Goal: Task Accomplishment & Management: Manage account settings

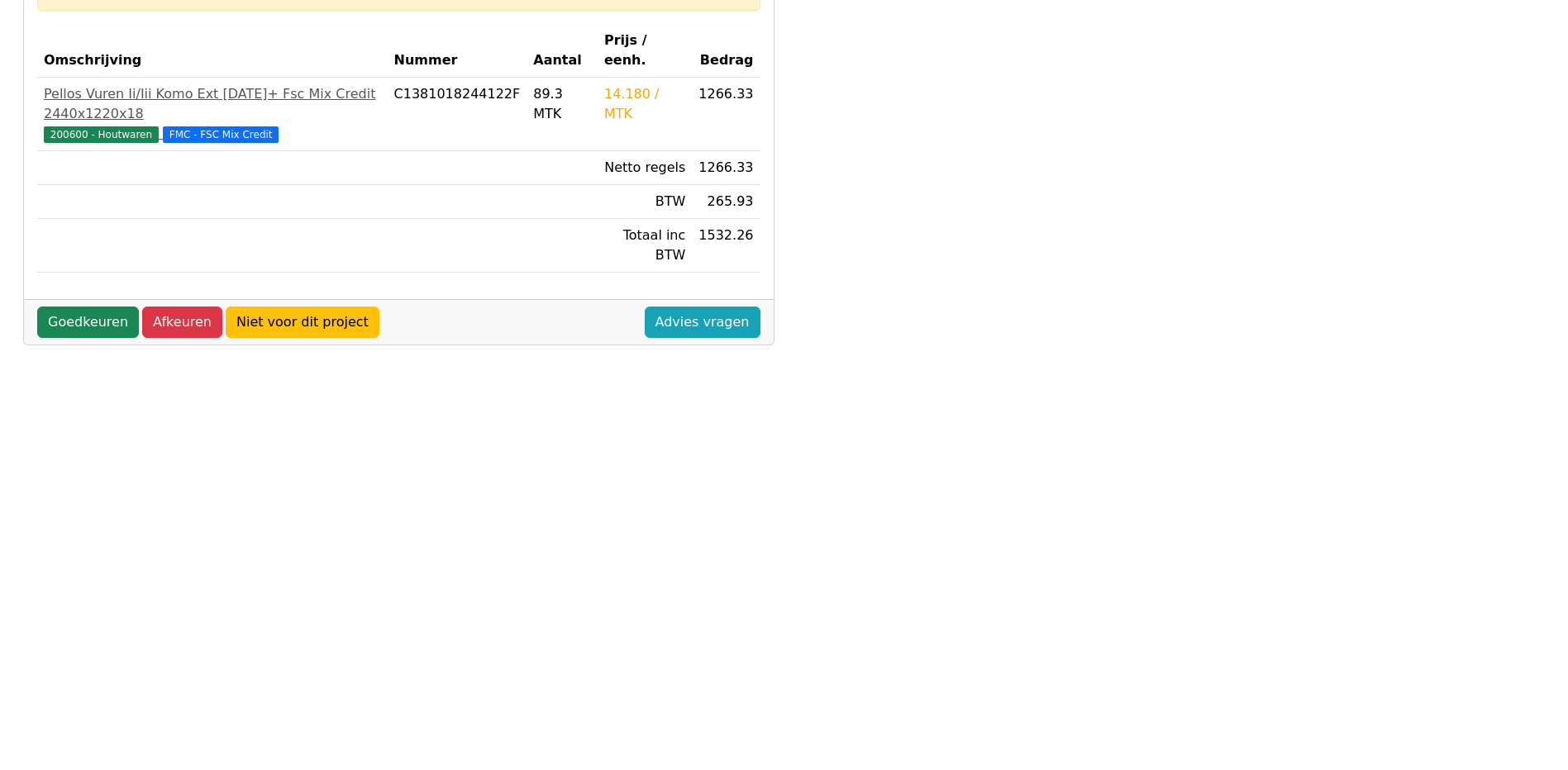
scroll to position [290, 0]
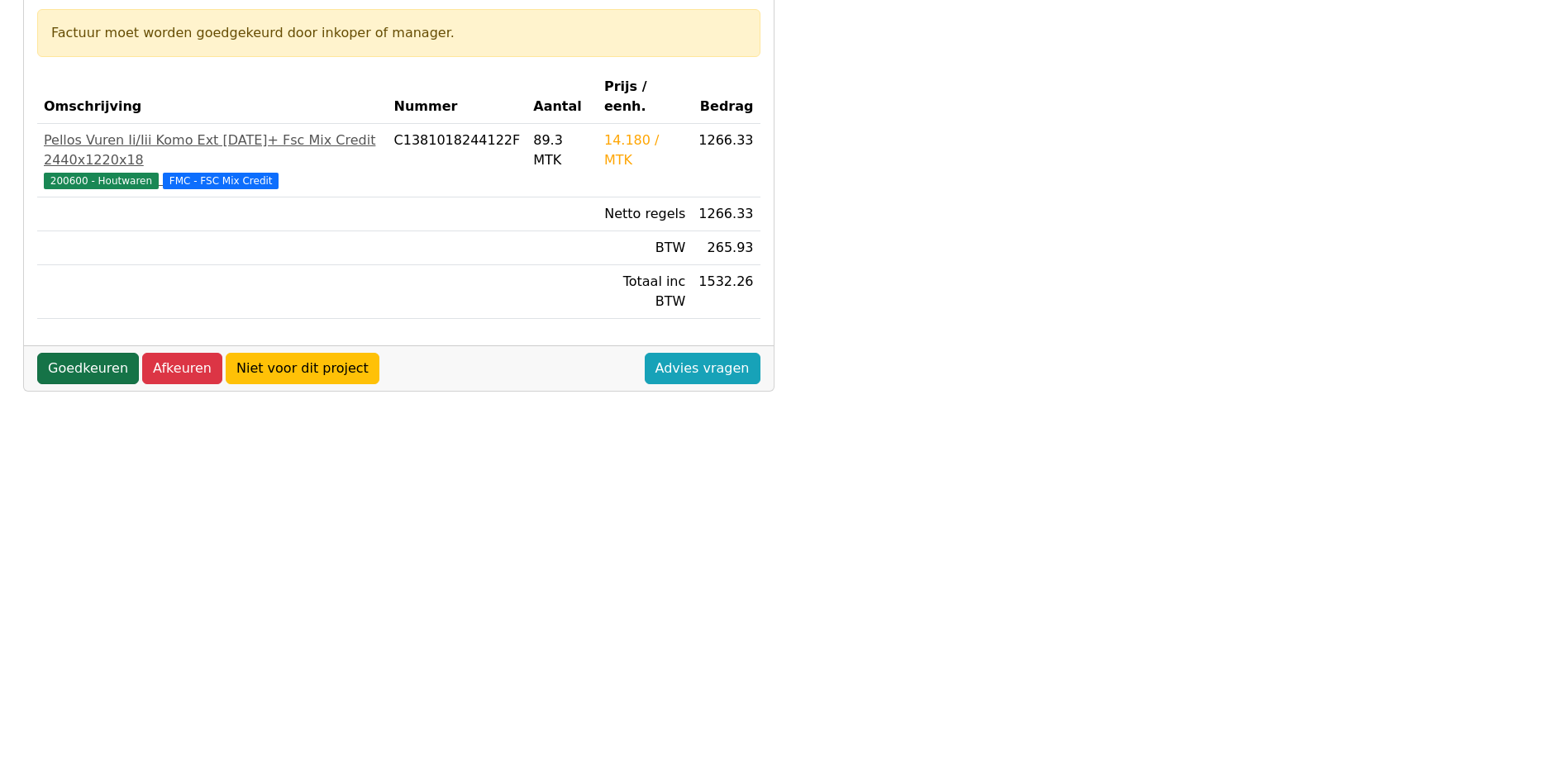
click at [77, 352] on link "Goedkeuren" at bounding box center [88, 368] width 101 height 32
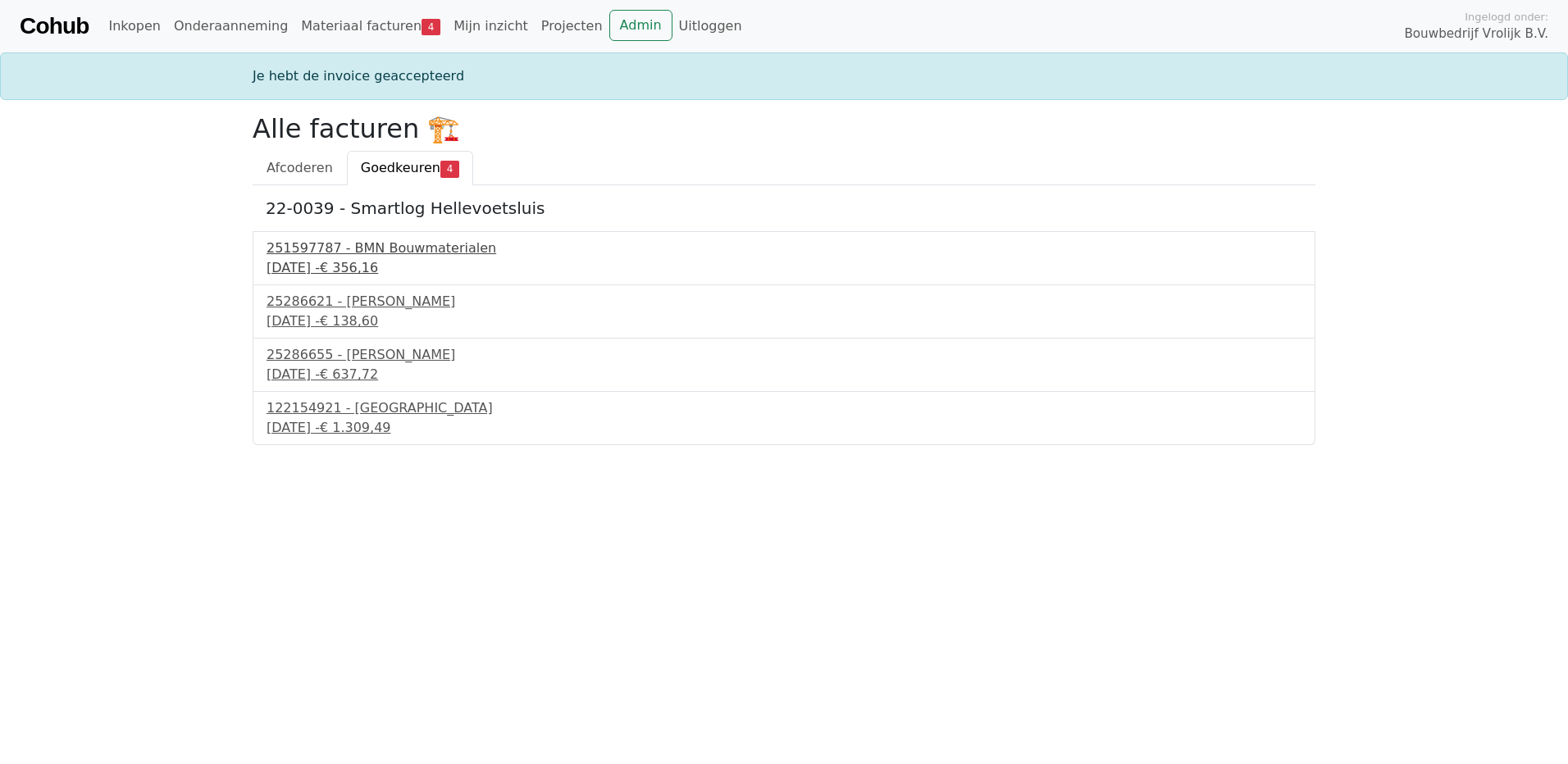
click at [354, 263] on div "[DATE] - € 356,16" at bounding box center [784, 268] width 1035 height 20
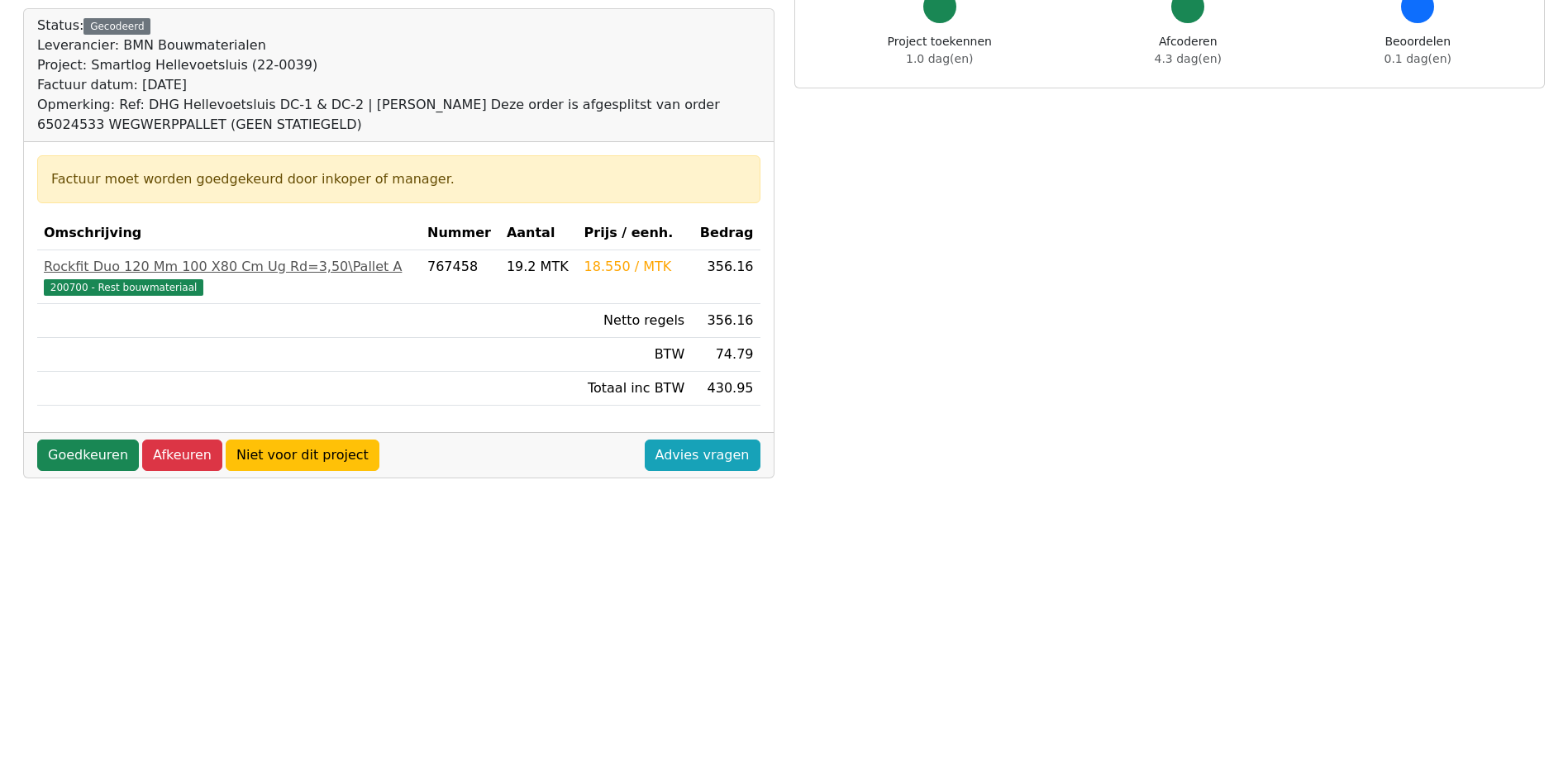
scroll to position [165, 0]
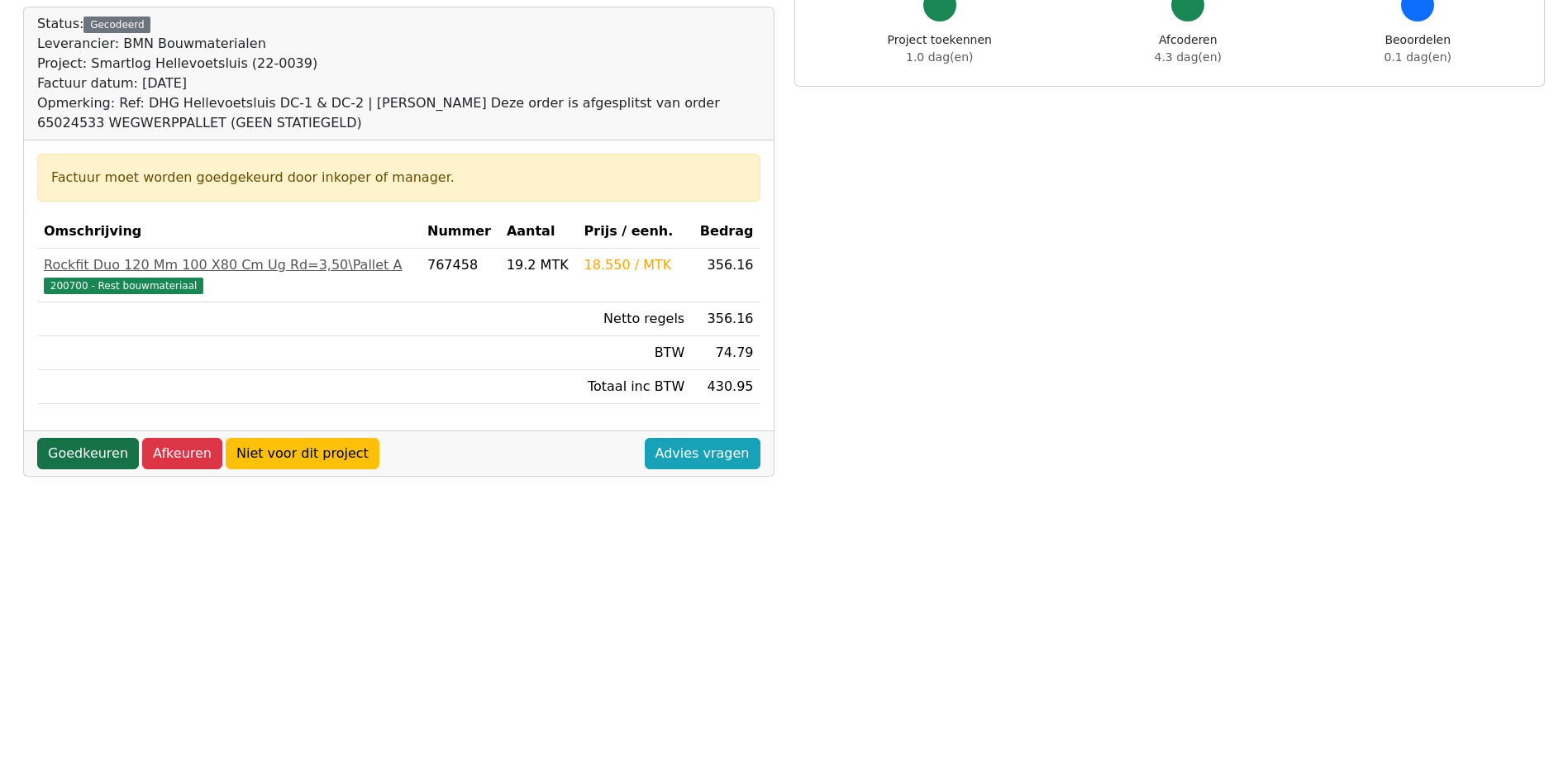
click at [82, 446] on link "Goedkeuren" at bounding box center [88, 454] width 101 height 32
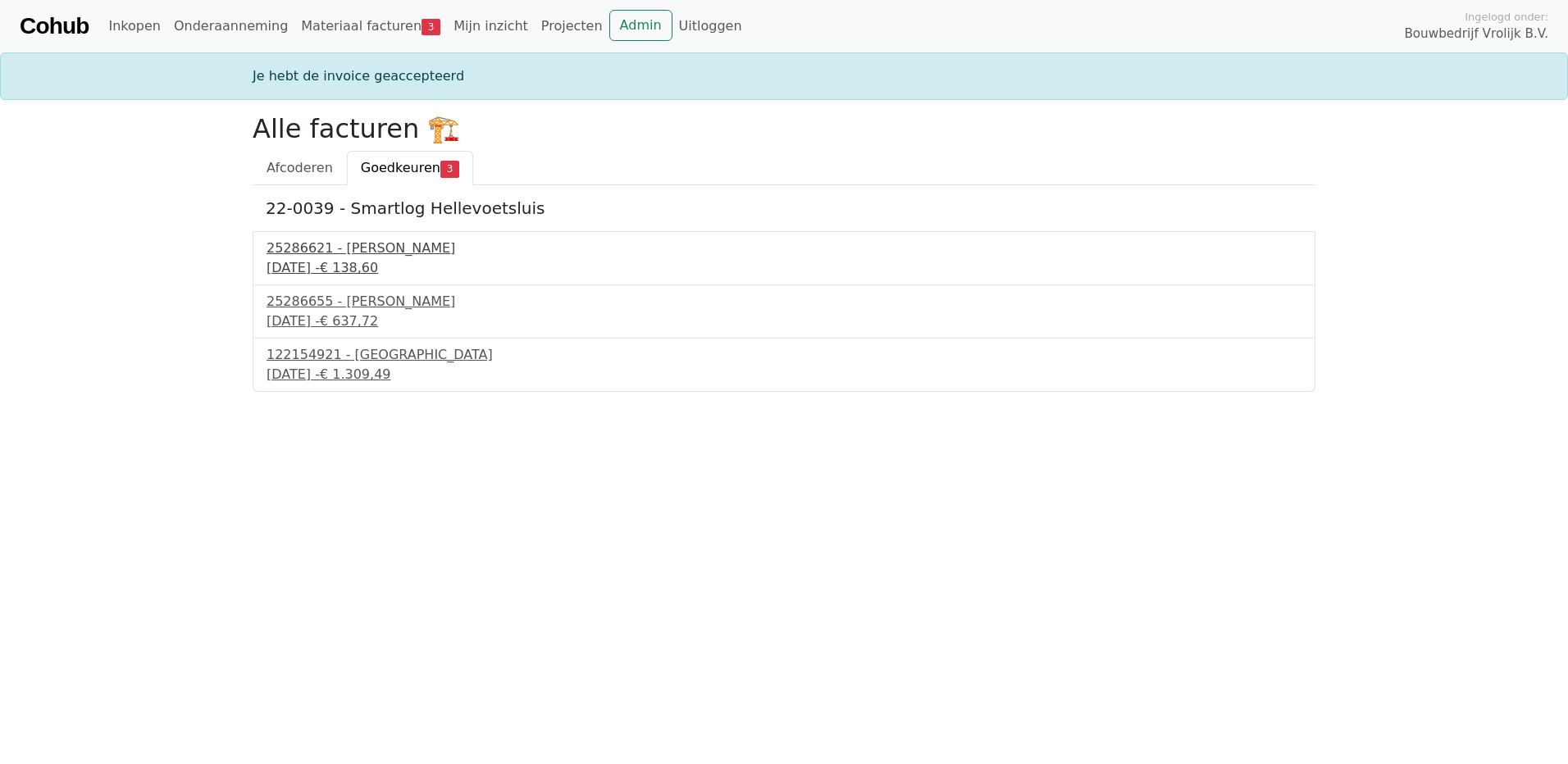
click at [385, 256] on div "25286621 - [PERSON_NAME]" at bounding box center [784, 248] width 1035 height 20
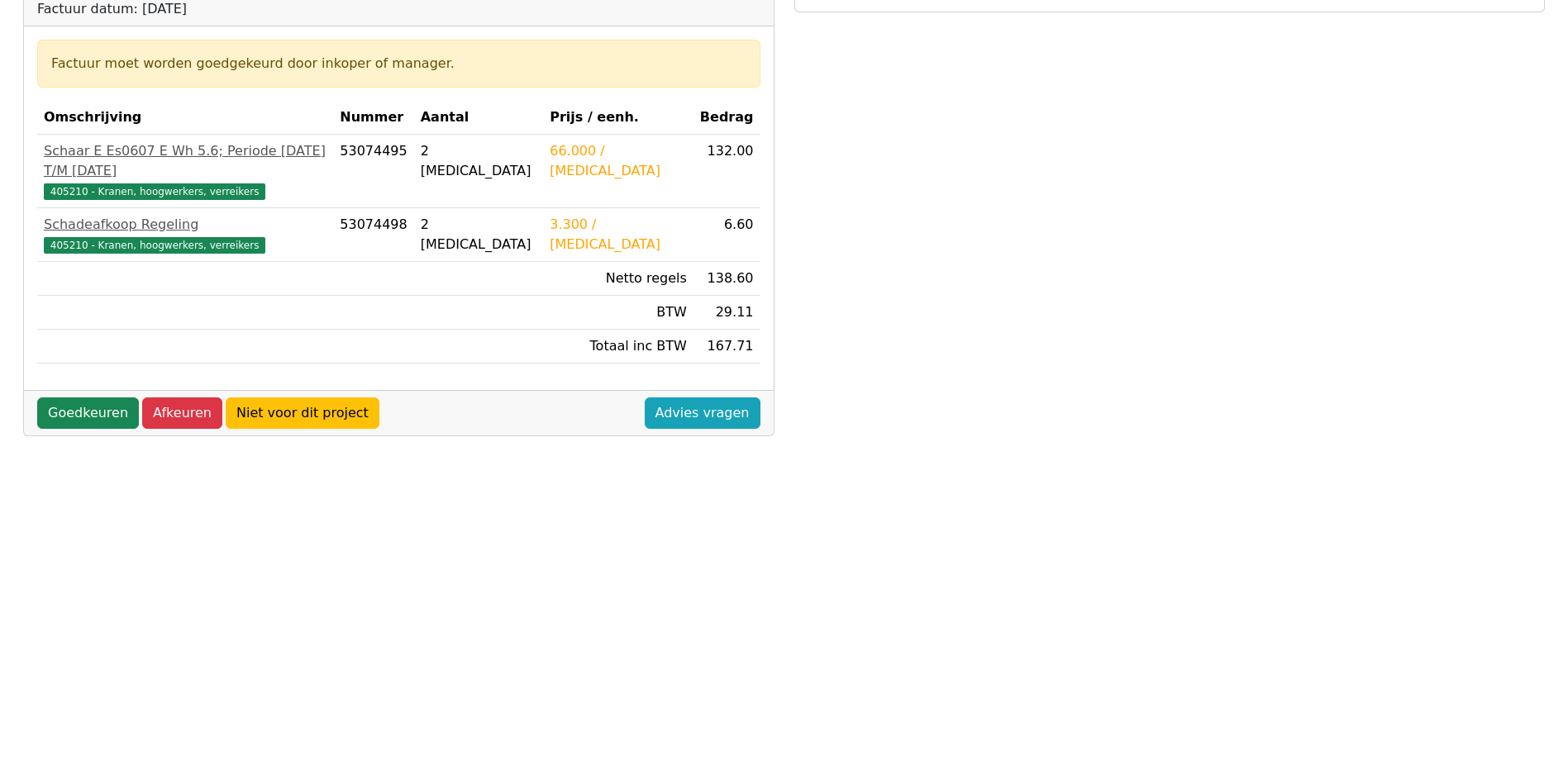
scroll to position [248, 0]
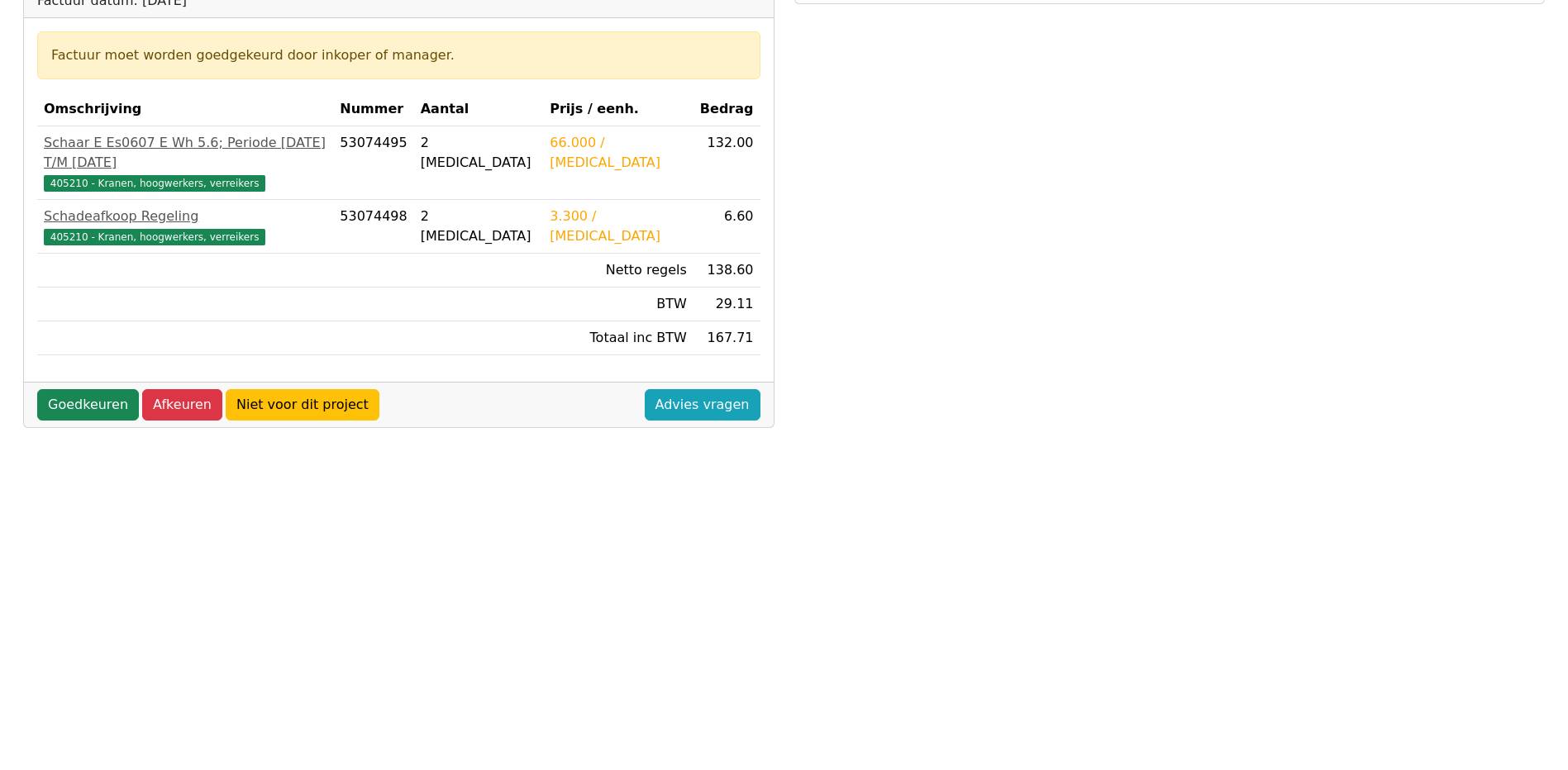
click at [60, 381] on div "Goedkeuren Afkeuren Niet voor dit project Advies vragen" at bounding box center [399, 404] width 750 height 45
click at [60, 390] on link "Goedkeuren" at bounding box center [88, 405] width 101 height 32
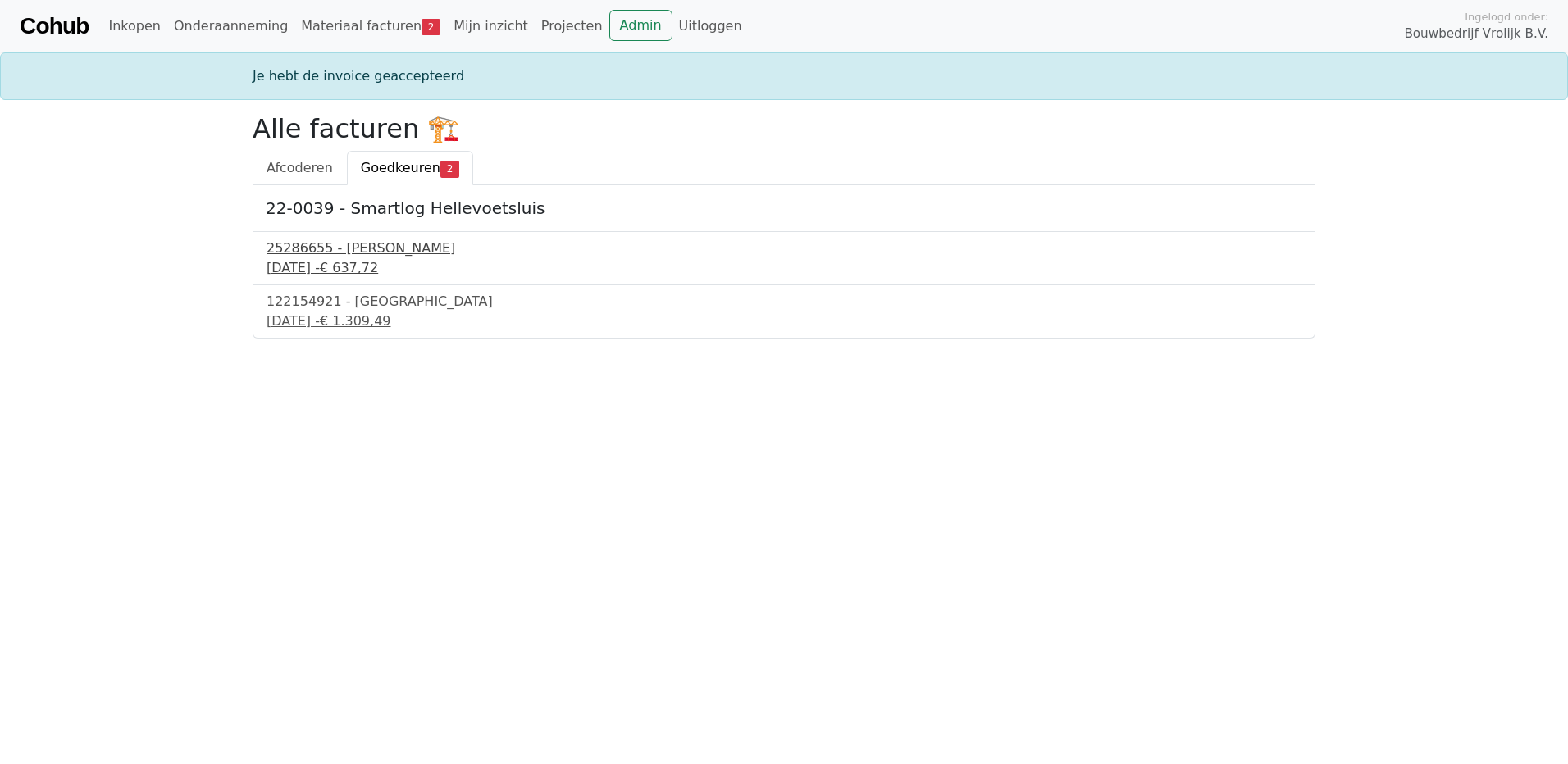
click at [353, 254] on div "25286655 - Collé Sittard Verhuur" at bounding box center [784, 248] width 1035 height 20
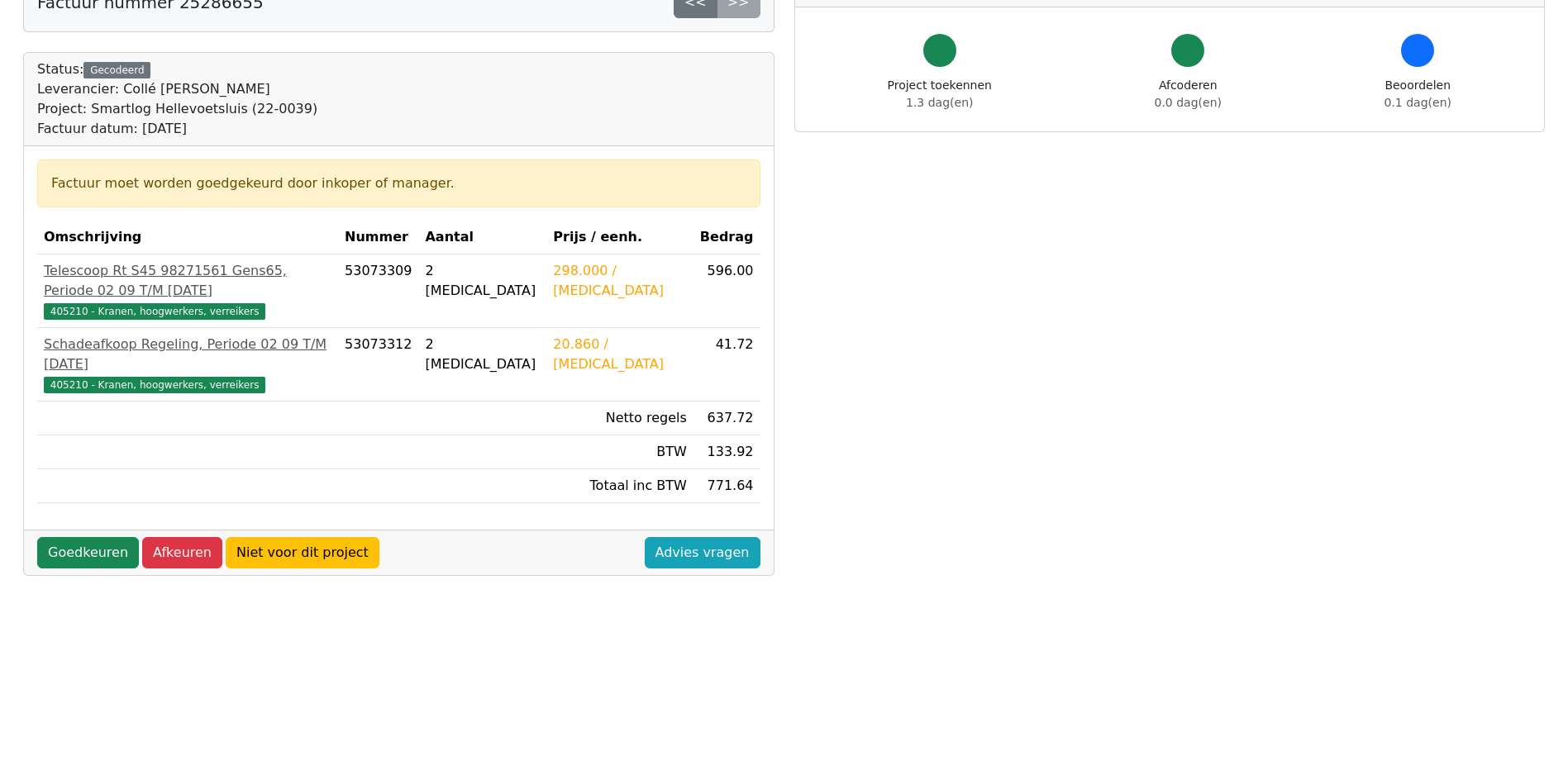
scroll to position [165, 0]
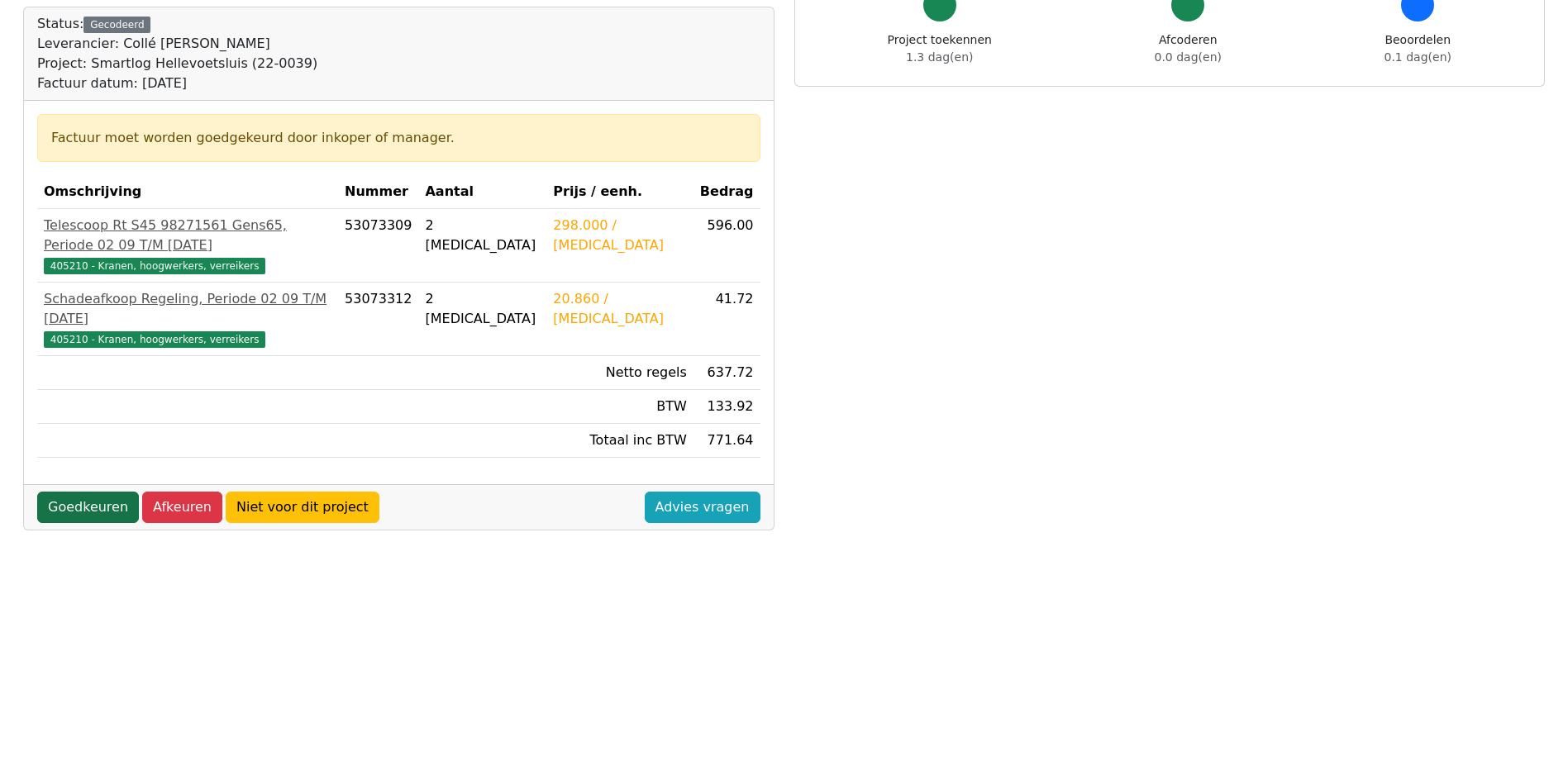
click at [110, 492] on link "Goedkeuren" at bounding box center [88, 507] width 101 height 32
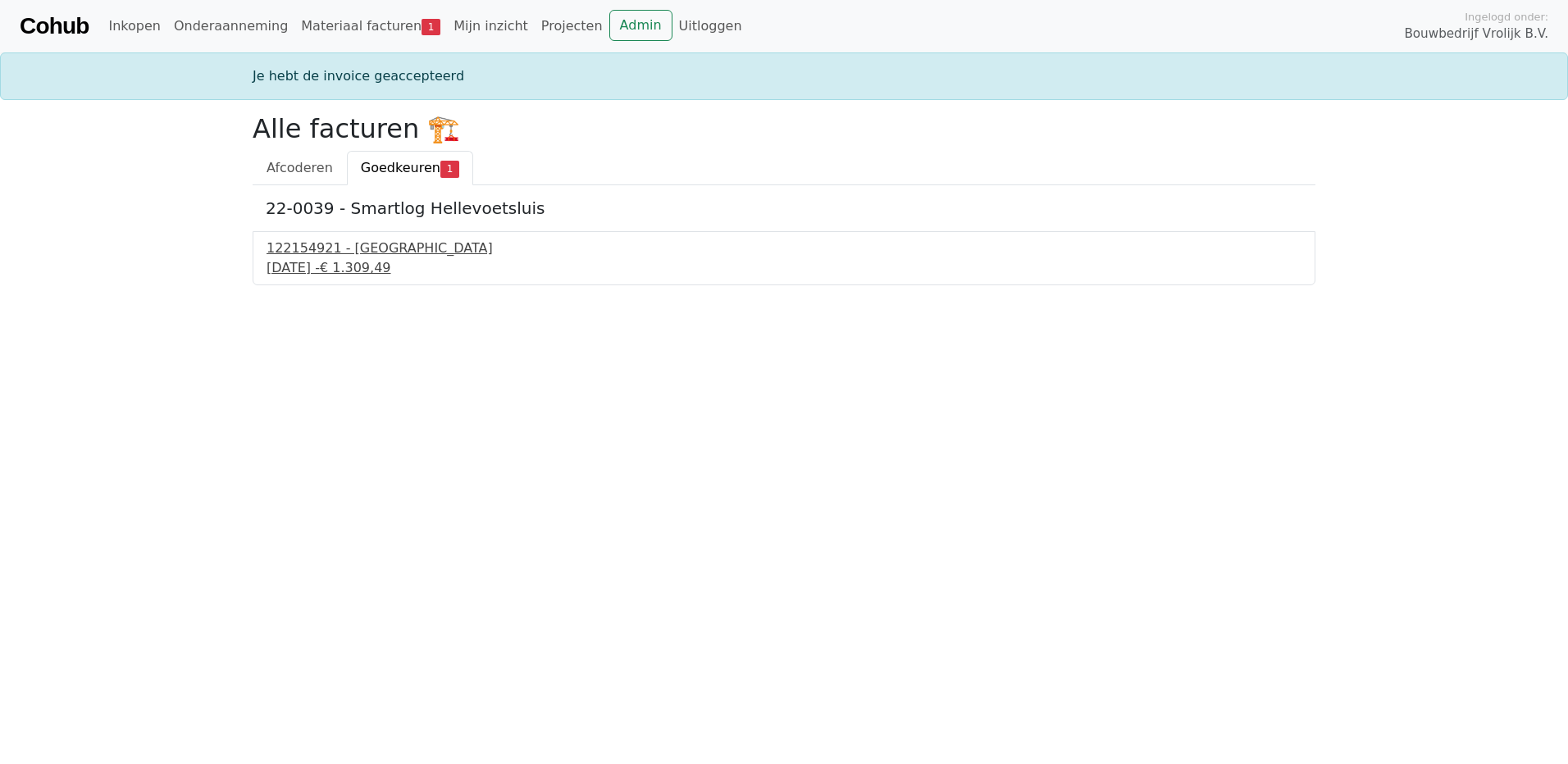
click at [299, 268] on div "[DATE] - € 1.309,49" at bounding box center [784, 268] width 1035 height 20
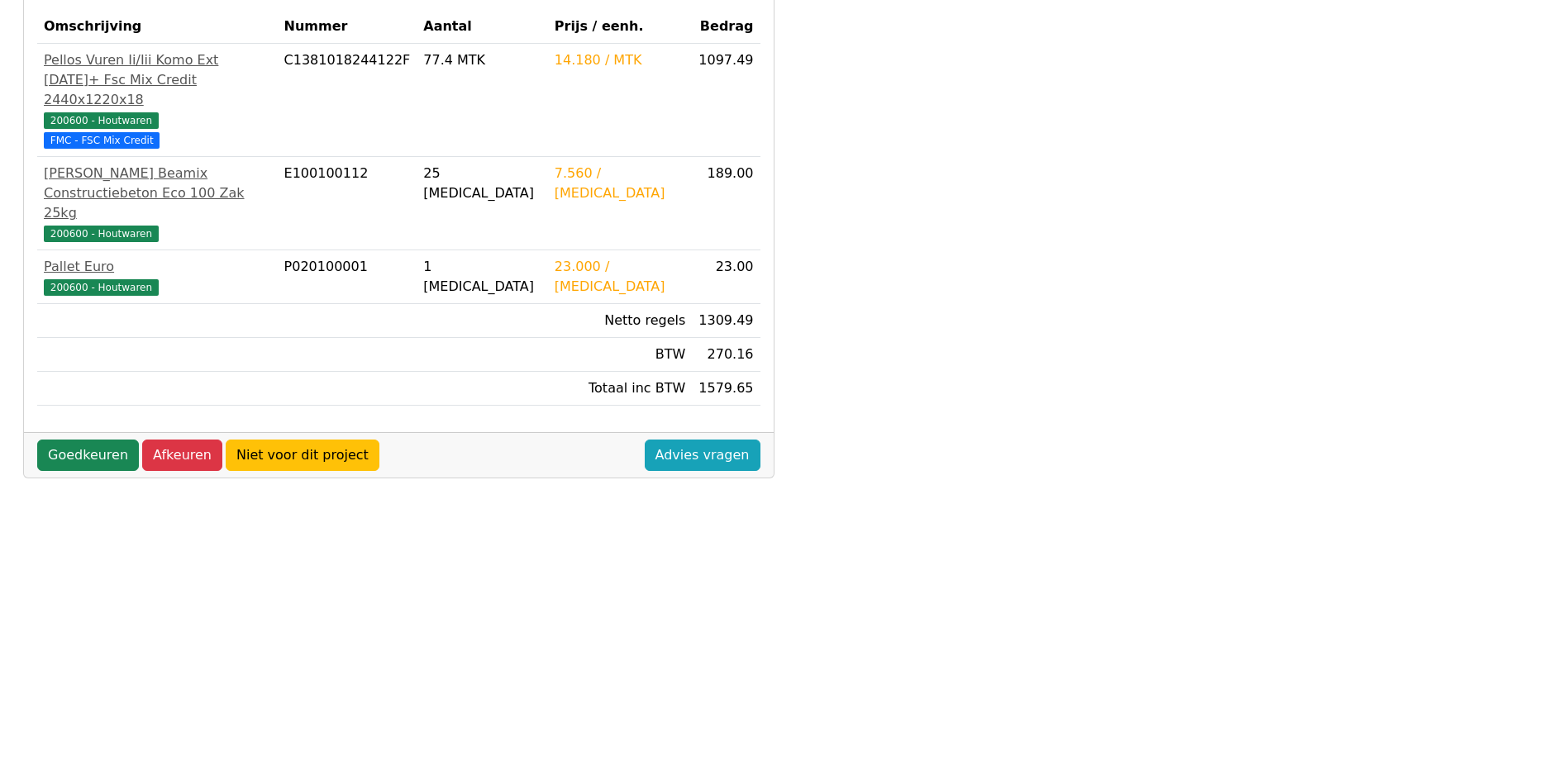
scroll to position [413, 0]
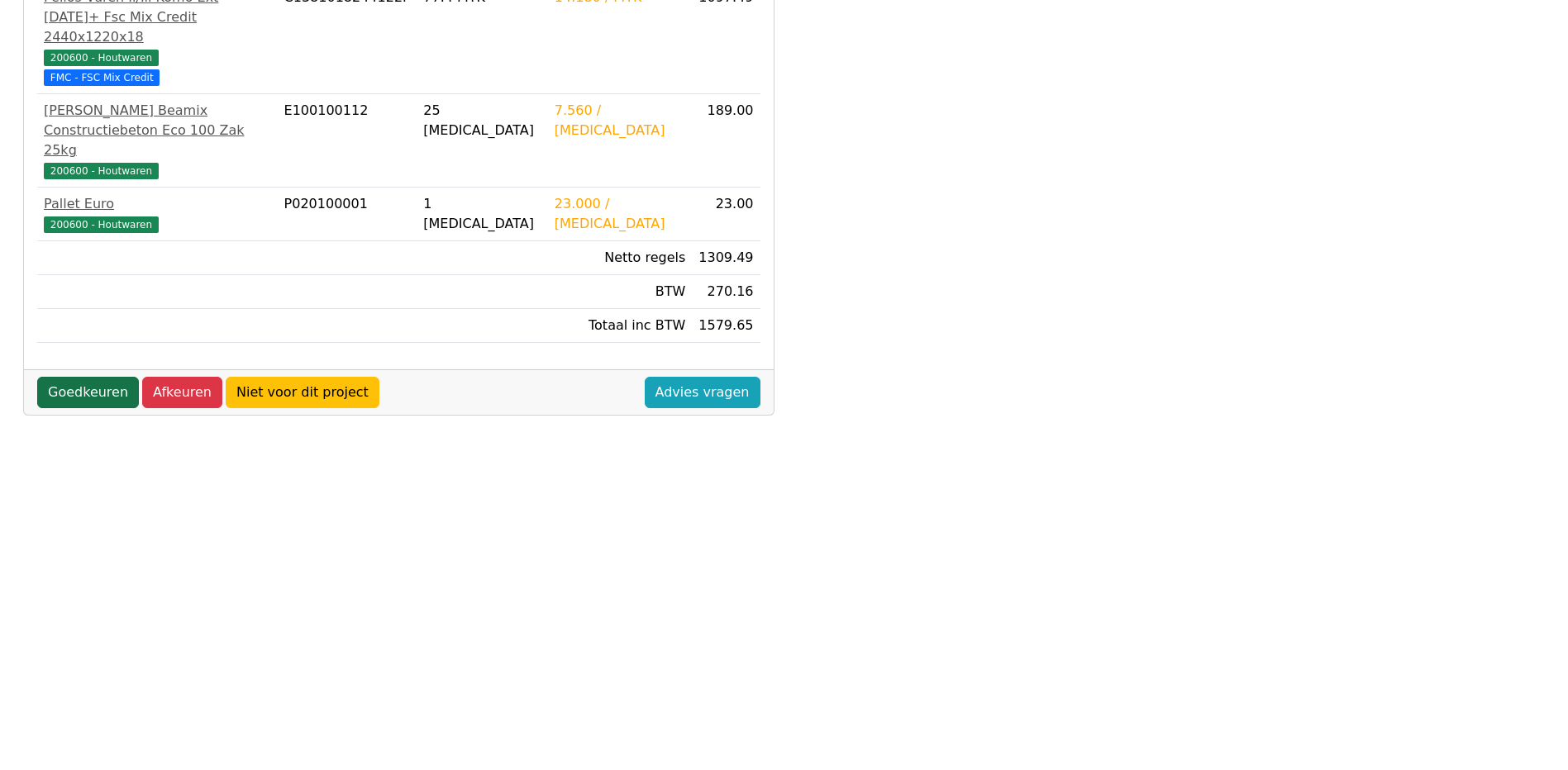
click at [80, 377] on link "Goedkeuren" at bounding box center [88, 392] width 101 height 32
